Goal: Register for event/course

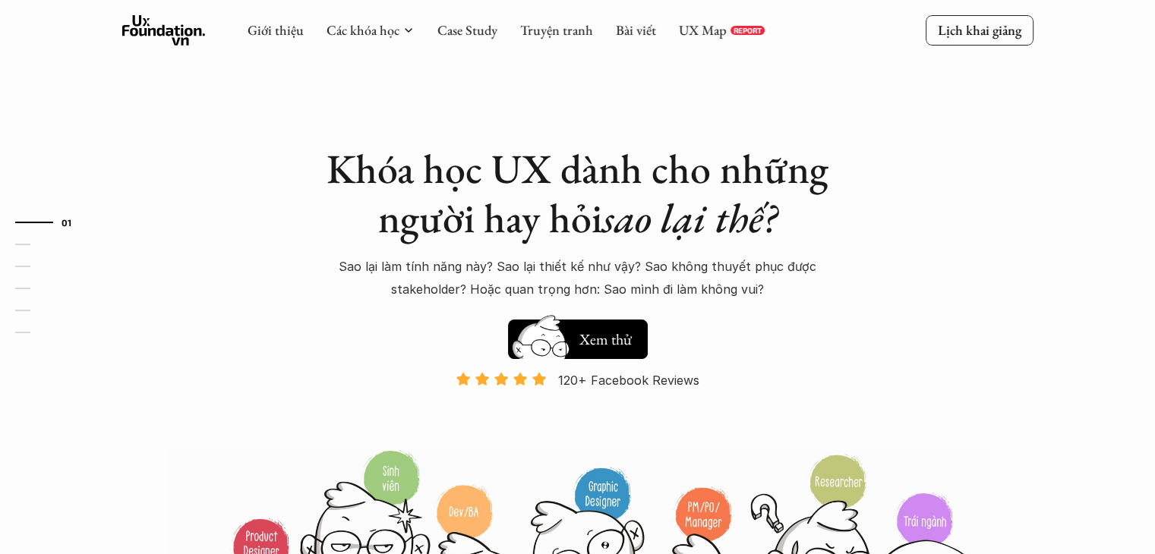
click at [611, 336] on h5 "Xem thử" at bounding box center [607, 339] width 56 height 21
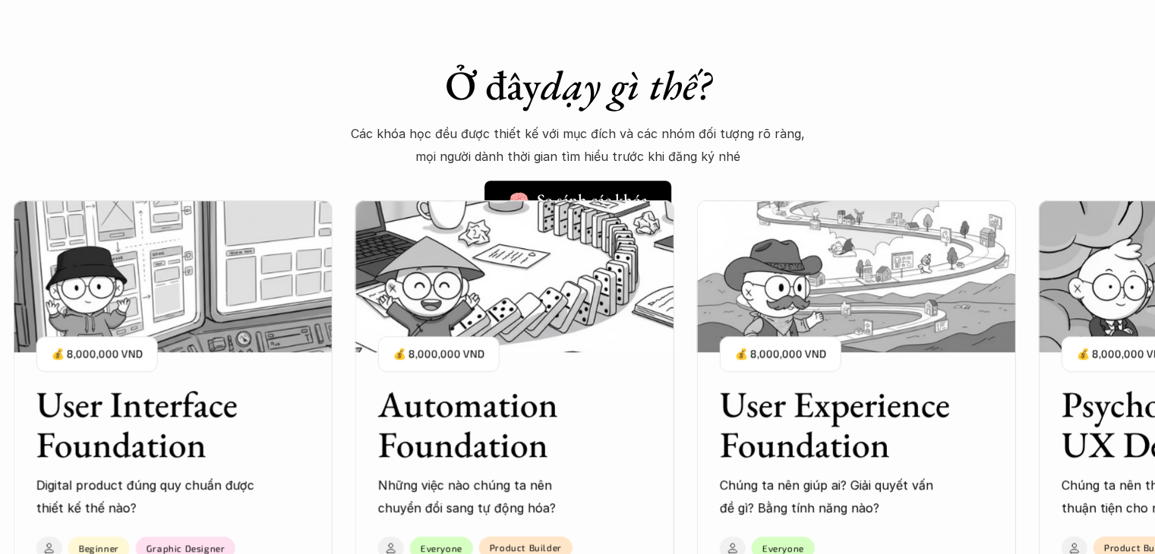
scroll to position [1489, 0]
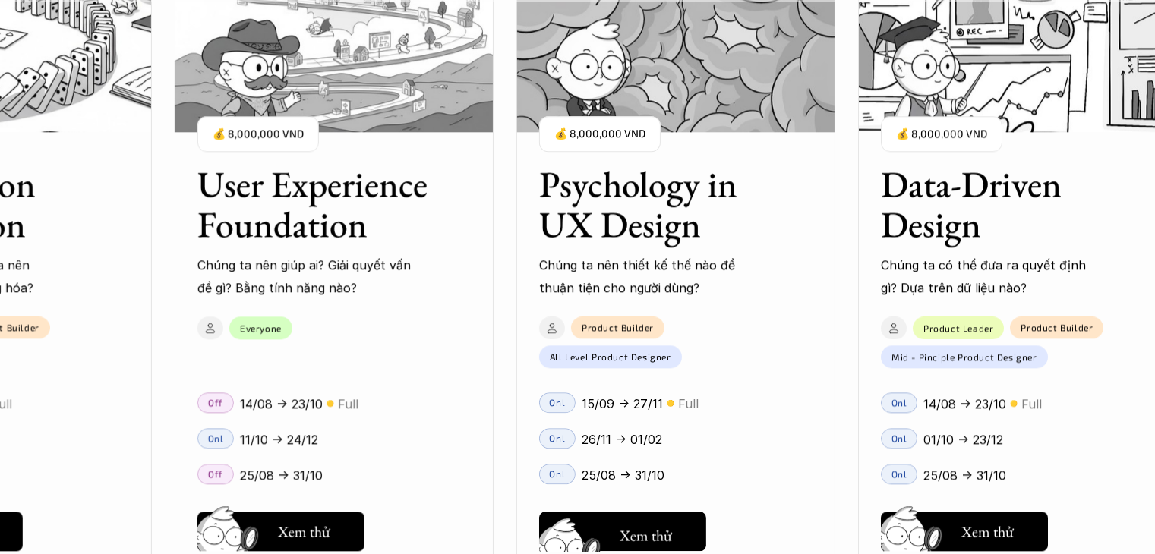
click at [597, 531] on div "User Interface Foundation Digital product đúng quy chuẩn được thiết kế thế nào?…" at bounding box center [577, 277] width 1003 height 554
click at [656, 528] on div "User Interface Foundation Digital product đúng quy chuẩn được thiết kế thế nào?…" at bounding box center [577, 277] width 1003 height 554
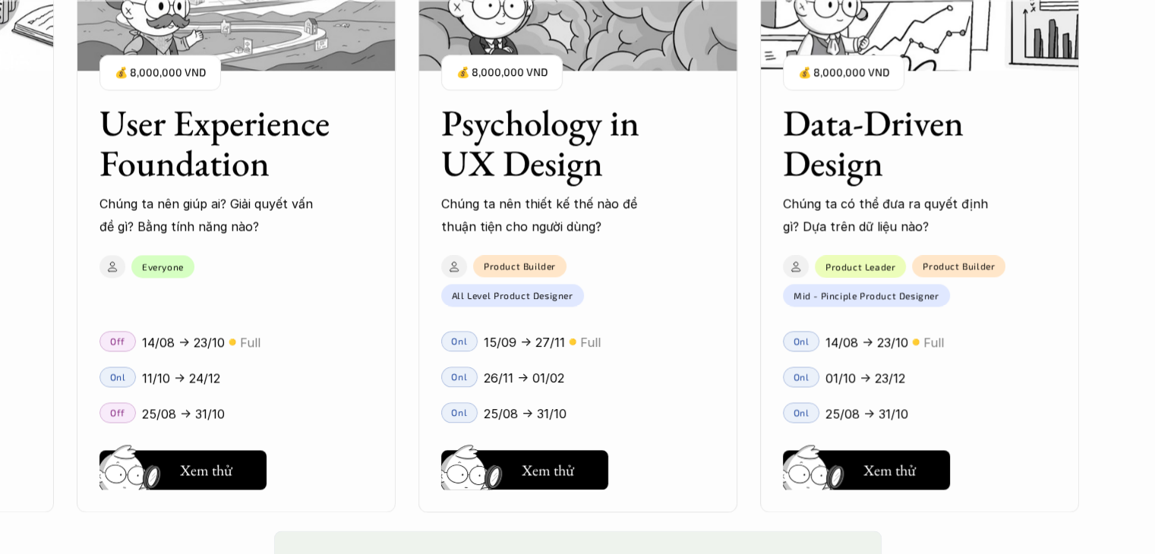
scroll to position [2187, 0]
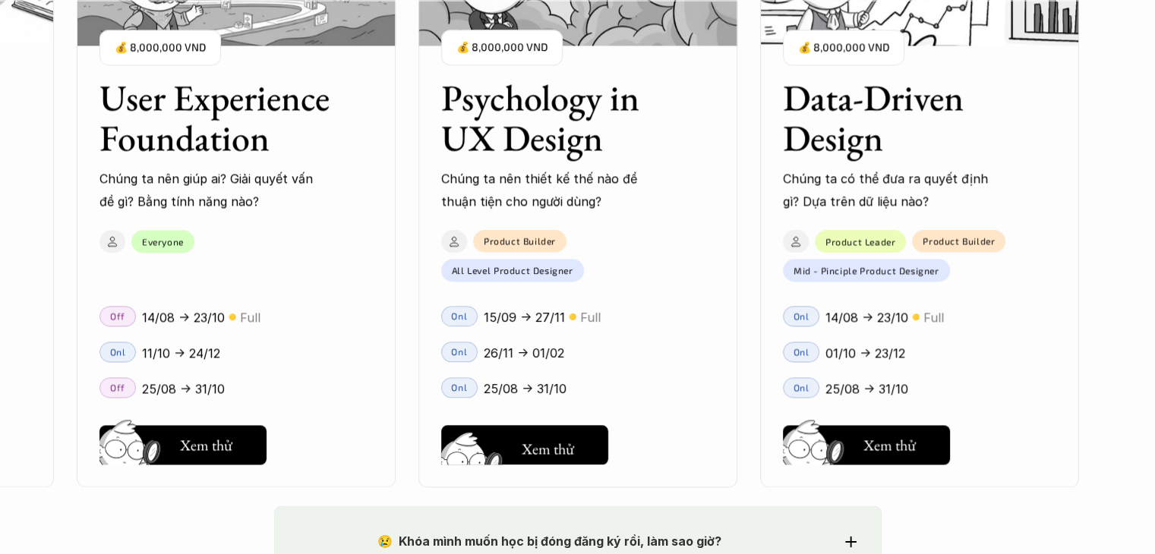
click at [550, 429] on button "Hay thôi Xem thử" at bounding box center [524, 444] width 167 height 39
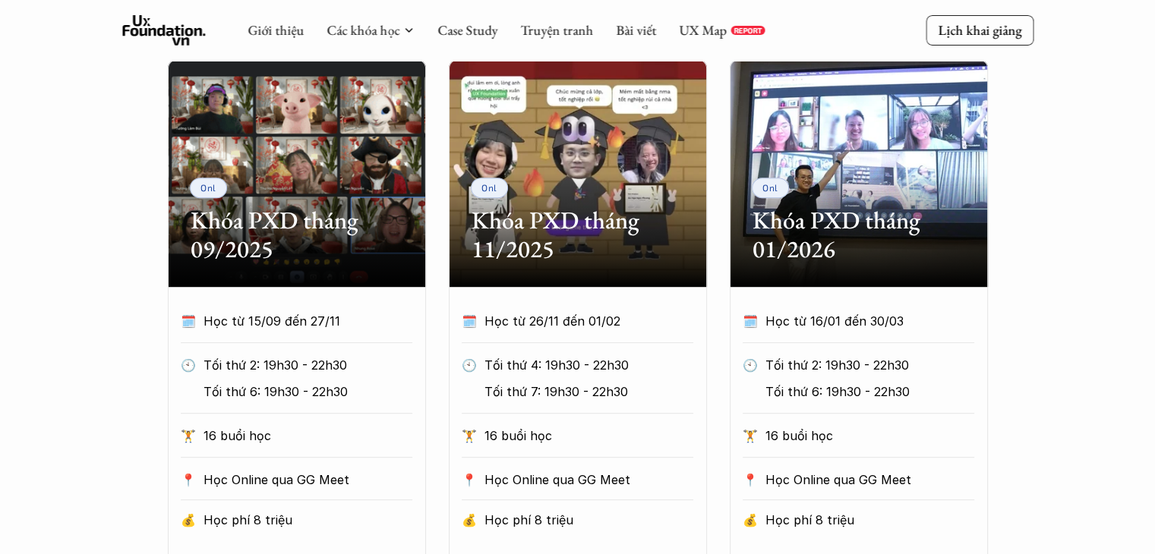
scroll to position [698, 0]
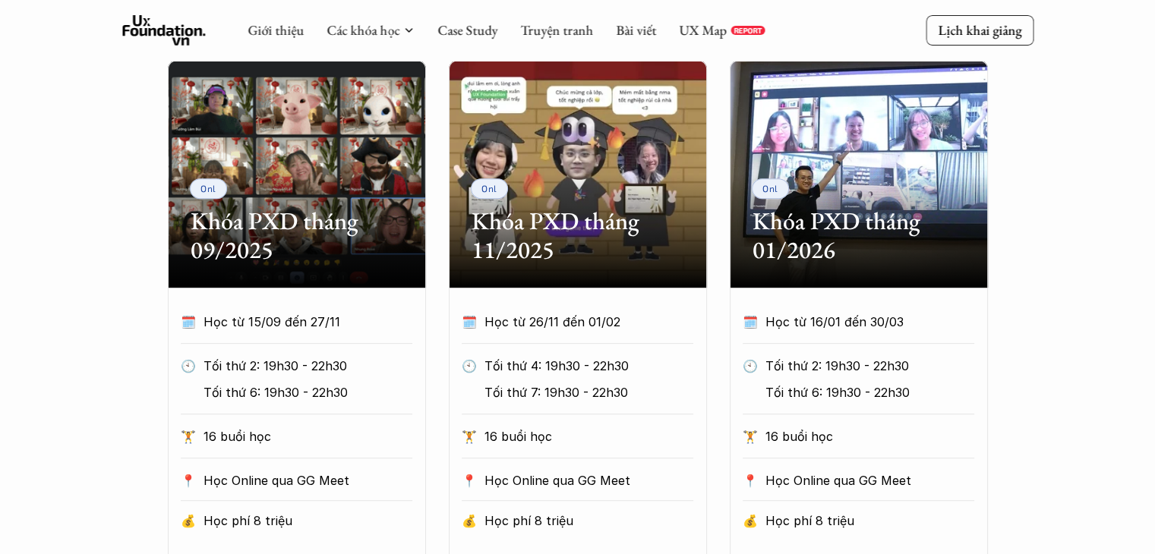
click at [136, 302] on div "Onl Khóa PXD tháng 09/2025 🗓️ Học từ 15/09 đến 27/11 🕙 Tối thứ 2: 19h30 - 22h30…" at bounding box center [577, 341] width 911 height 562
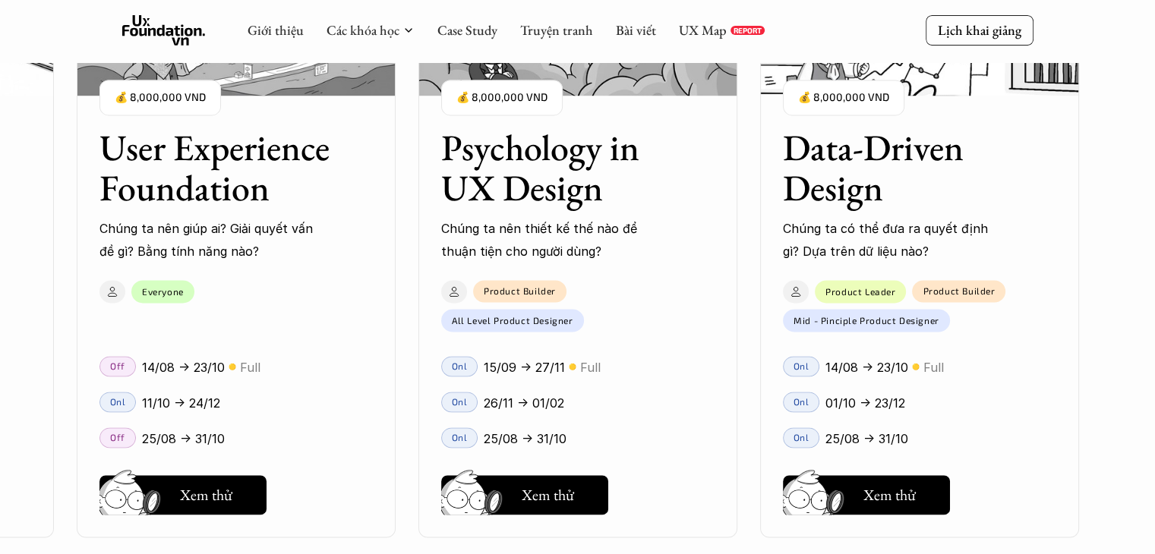
scroll to position [2133, 0]
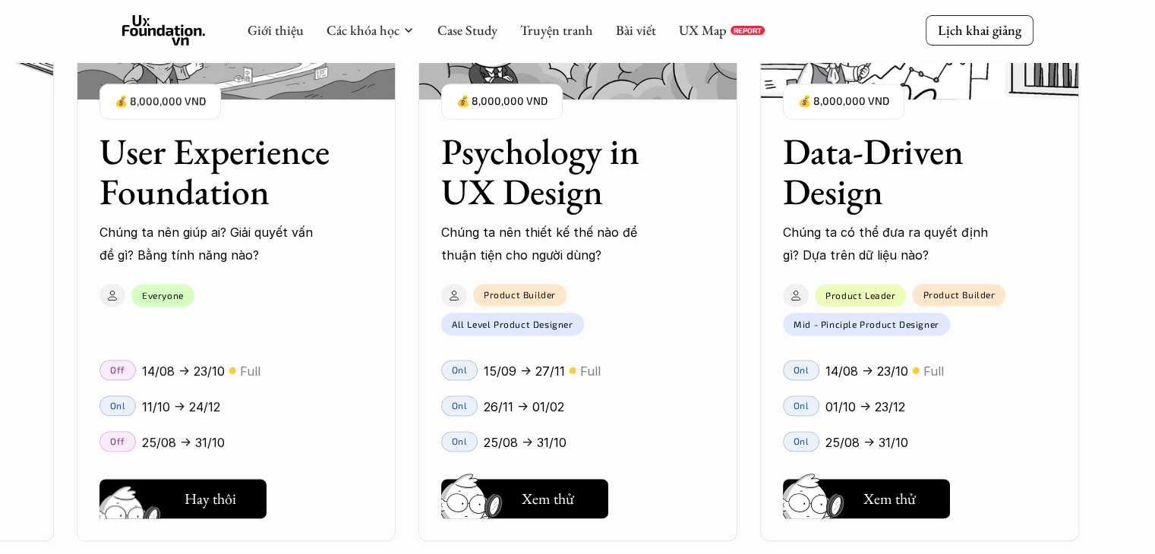
click at [220, 512] on h5 "Xem thử" at bounding box center [208, 502] width 56 height 21
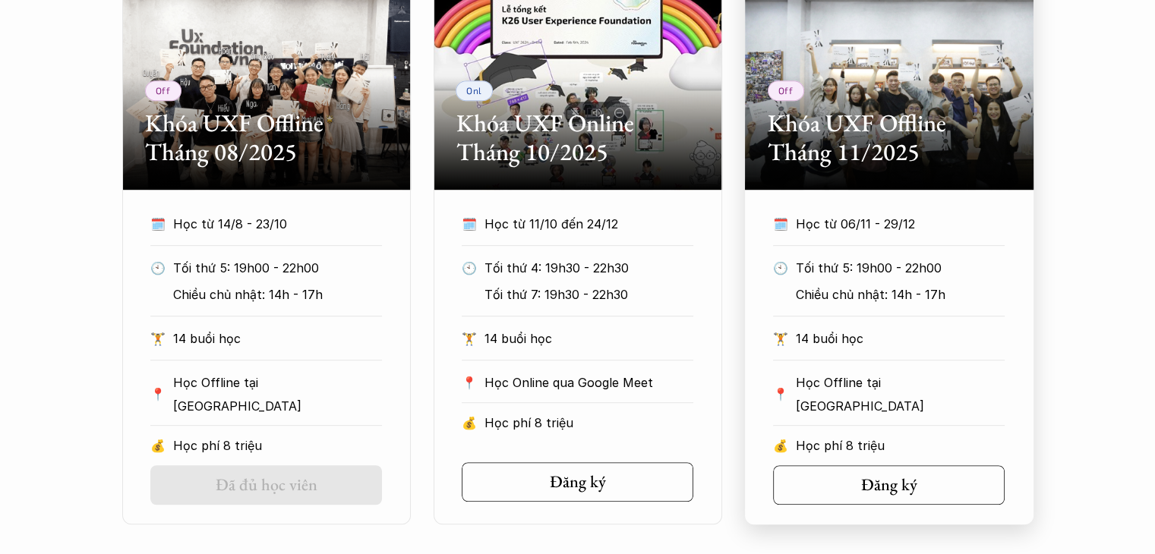
scroll to position [798, 0]
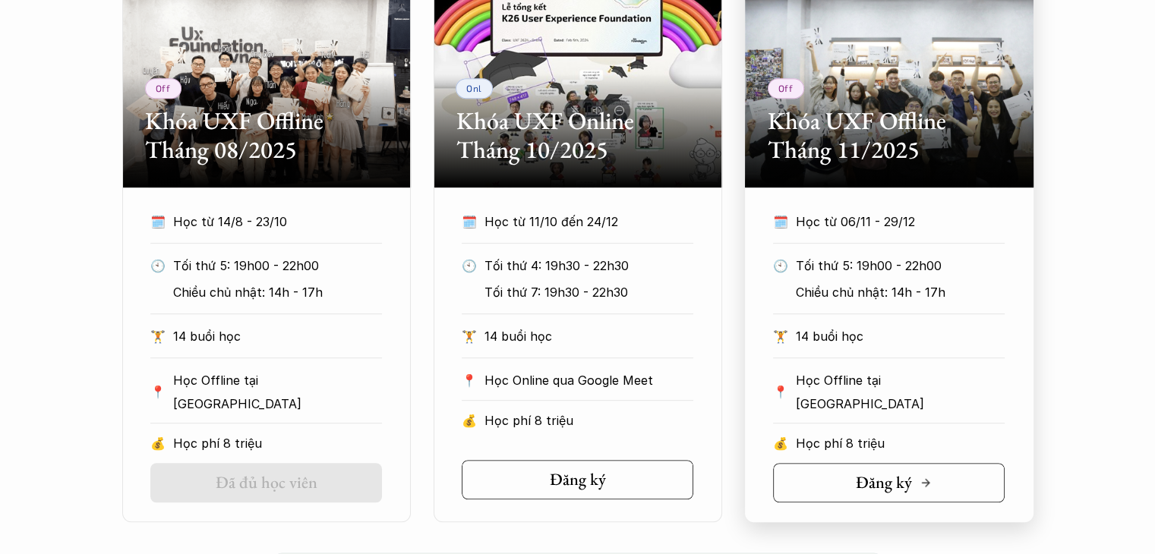
click at [860, 477] on h5 "Đăng ký" at bounding box center [883, 483] width 56 height 20
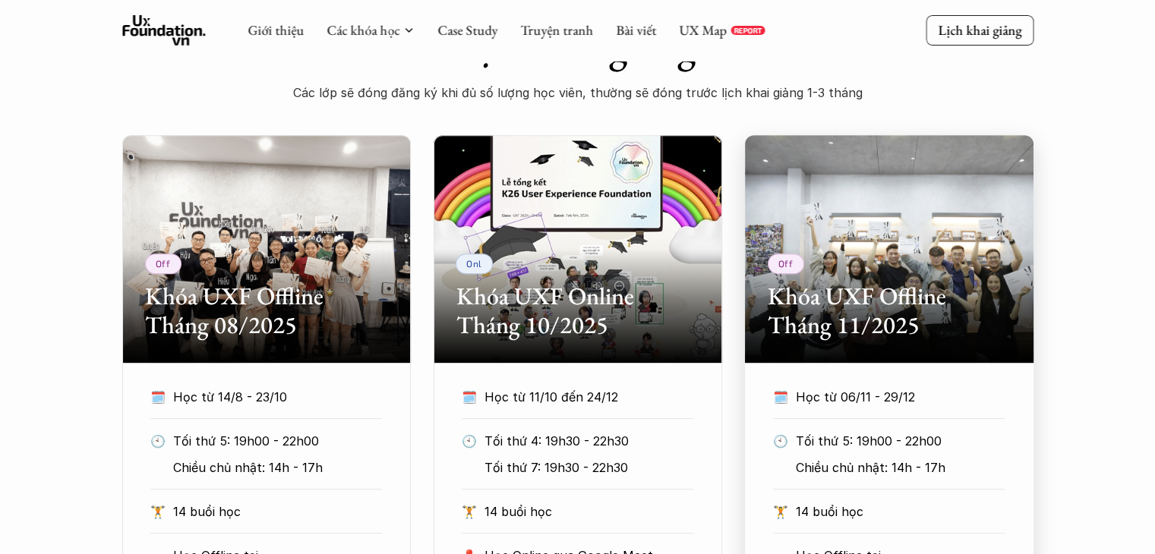
scroll to position [622, 0]
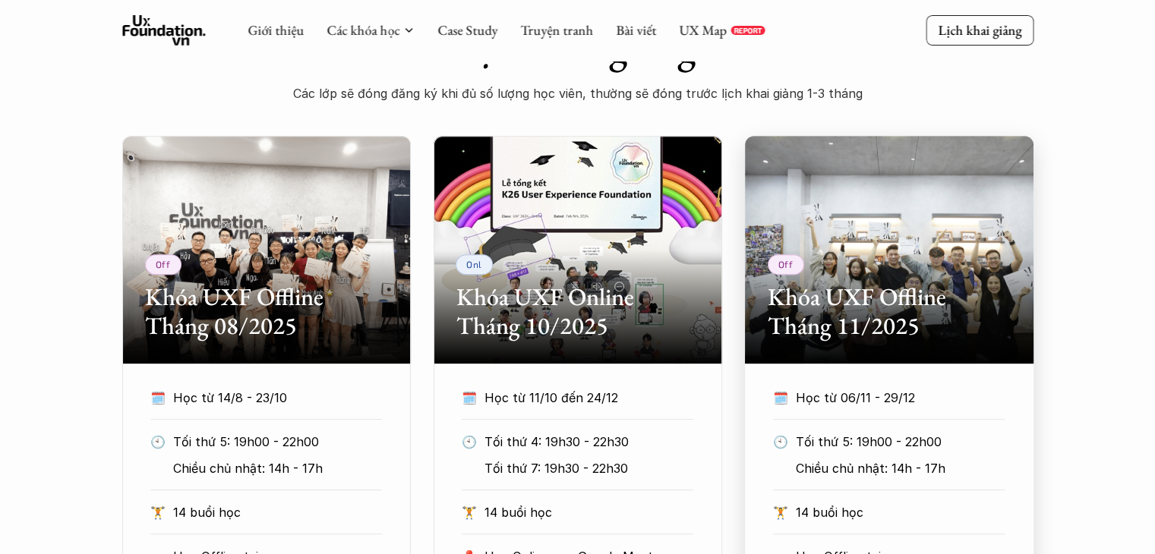
drag, startPoint x: 778, startPoint y: 407, endPoint x: 1035, endPoint y: 365, distance: 259.9
click at [1035, 365] on div "Off Khóa UXF Offline Tháng 08/2025 🗓️ Học từ 14/8 - 23/10 🕙 Tối thứ 5: 19h00 - …" at bounding box center [577, 417] width 1155 height 562
click at [1060, 368] on div "Off Khóa UXF Offline Tháng 08/2025 🗓️ Học từ 14/8 - 23/10 🕙 Tối thứ 5: 19h00 - …" at bounding box center [577, 417] width 1155 height 562
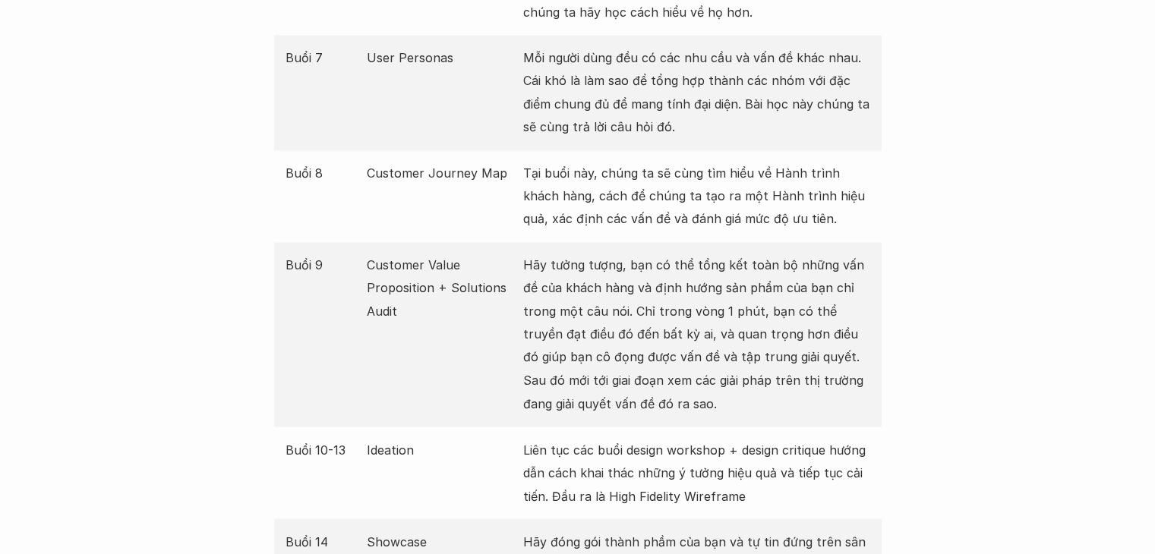
scroll to position [2489, 0]
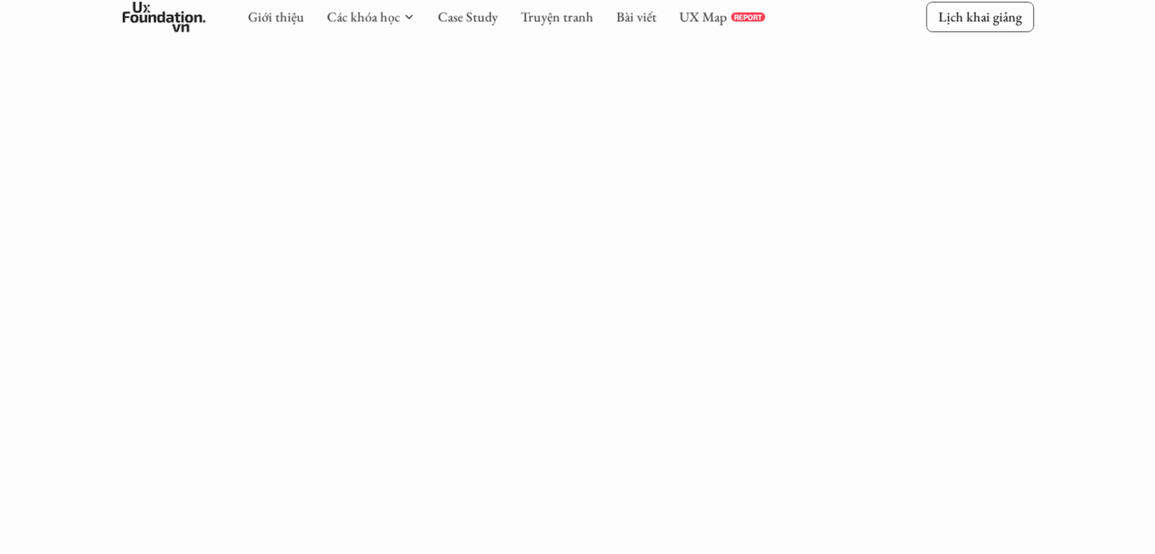
scroll to position [376, 0]
